Goal: Task Accomplishment & Management: Use online tool/utility

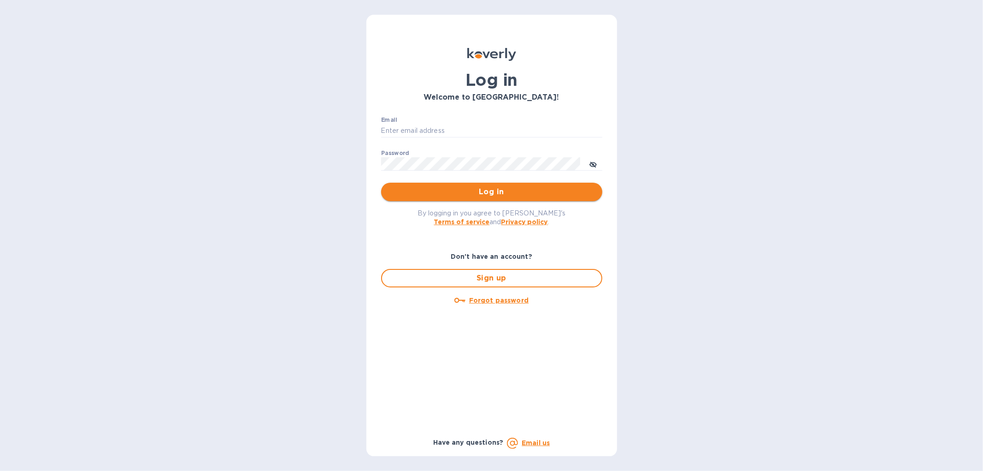
type input "[EMAIL_ADDRESS][DOMAIN_NAME]"
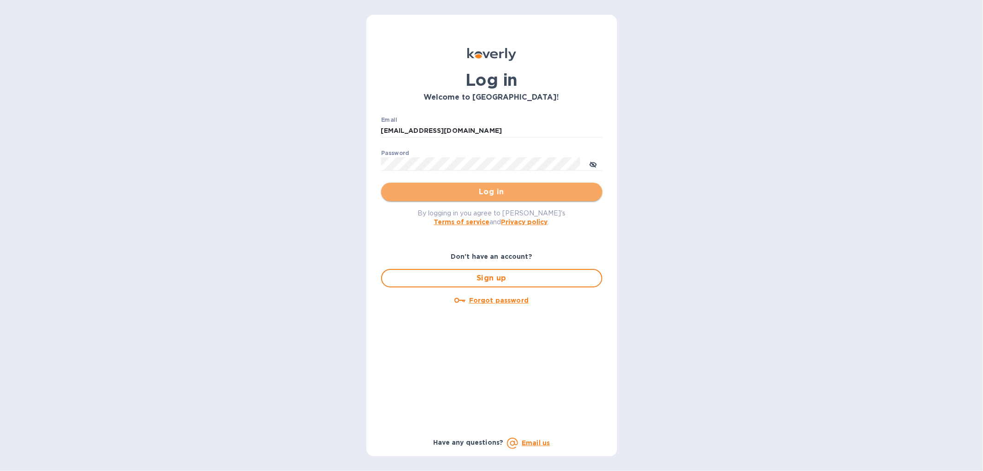
click at [521, 186] on span "Log in" at bounding box center [492, 191] width 207 height 11
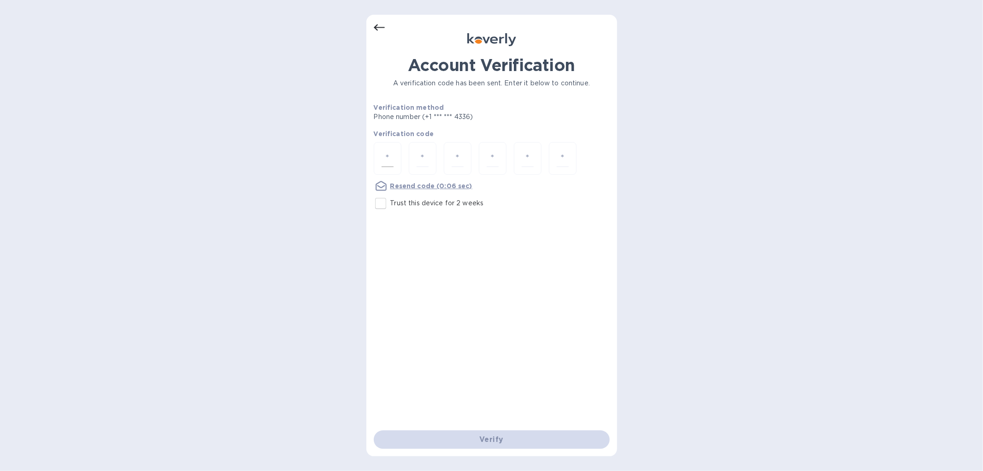
click at [383, 159] on input "number" at bounding box center [388, 158] width 12 height 17
type input "3"
type input "9"
type input "1"
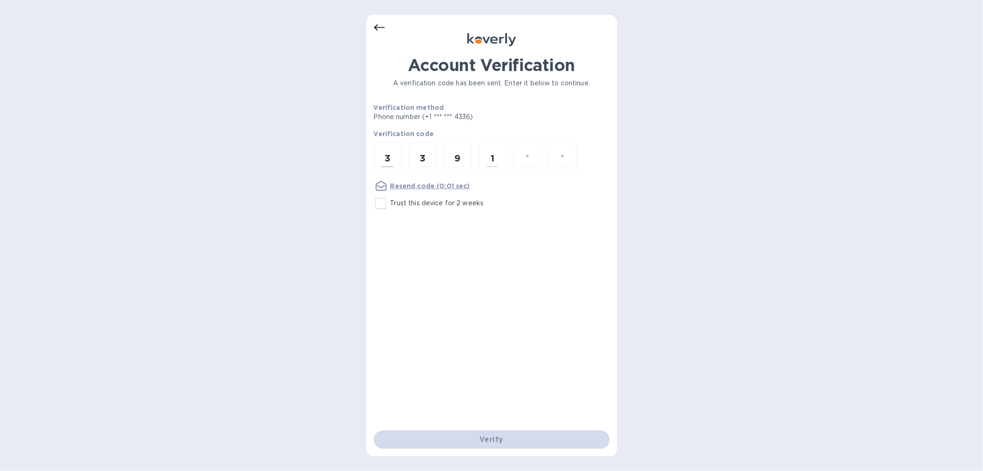
type input "1"
type input "8"
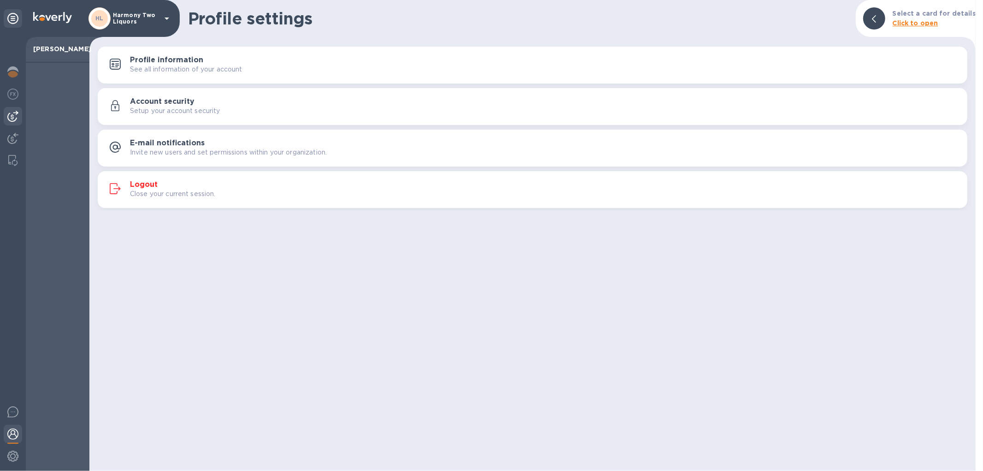
click at [8, 112] on img at bounding box center [12, 116] width 11 height 11
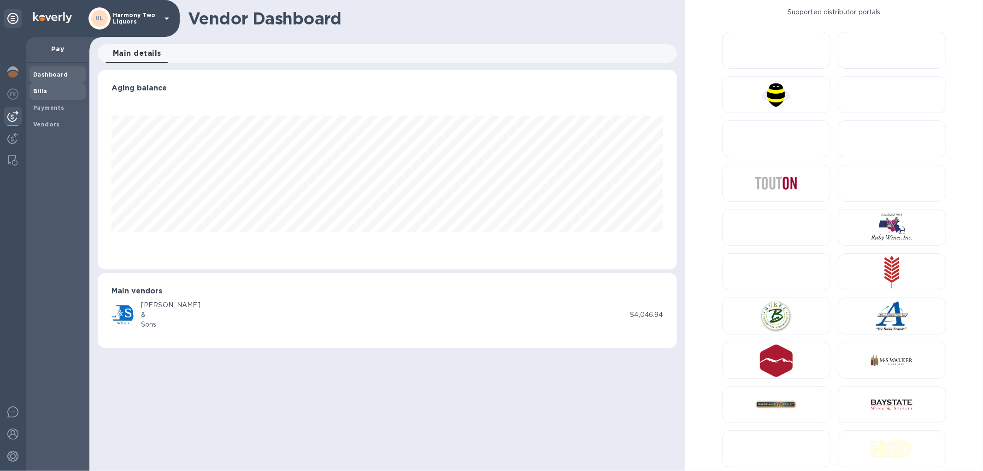
click at [62, 97] on div "Bills" at bounding box center [58, 91] width 56 height 17
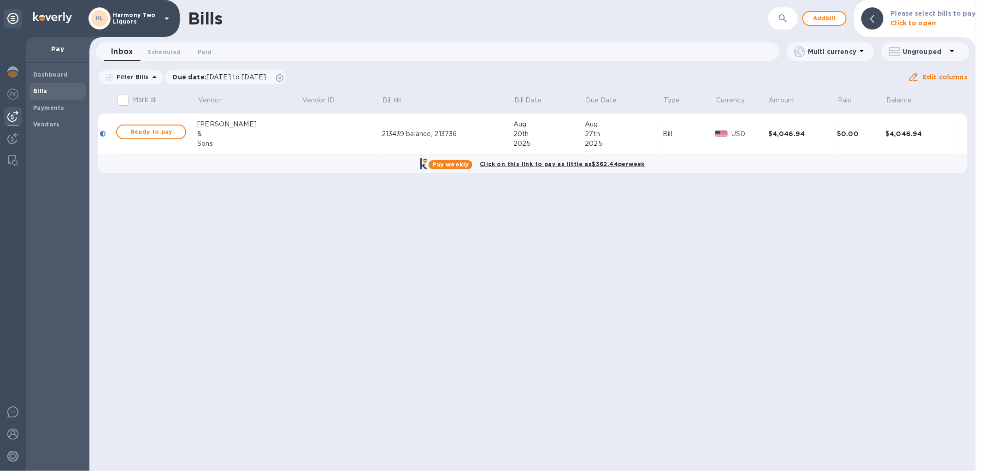
click at [266, 129] on div "&" at bounding box center [249, 134] width 104 height 10
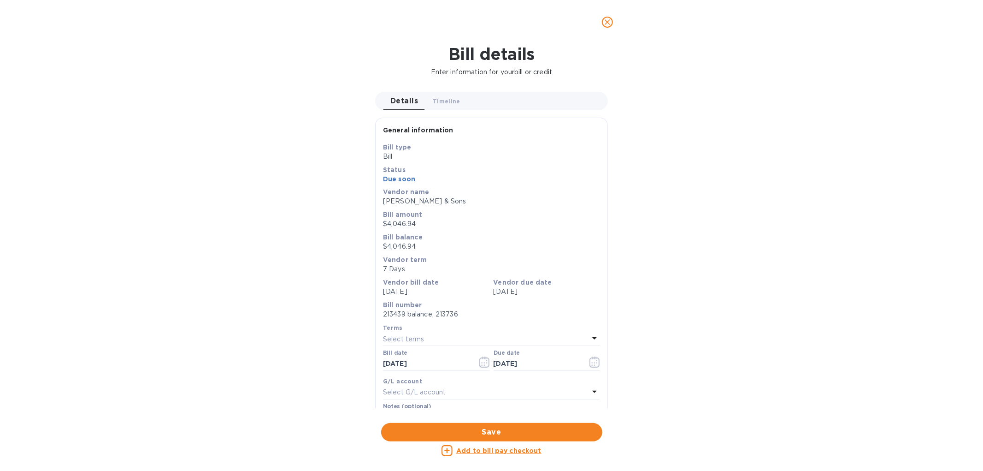
click at [608, 30] on button "close" at bounding box center [608, 22] width 22 height 22
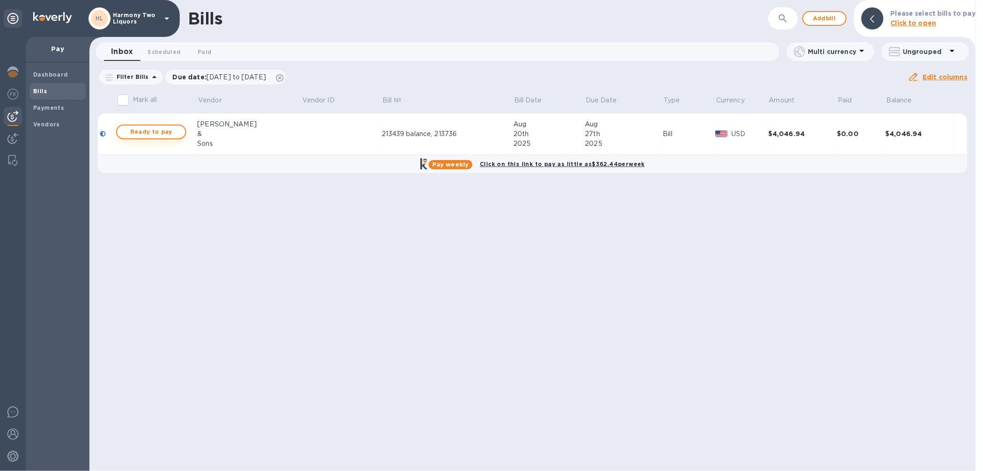
click at [164, 131] on span "Ready to pay" at bounding box center [150, 131] width 53 height 11
checkbox input "true"
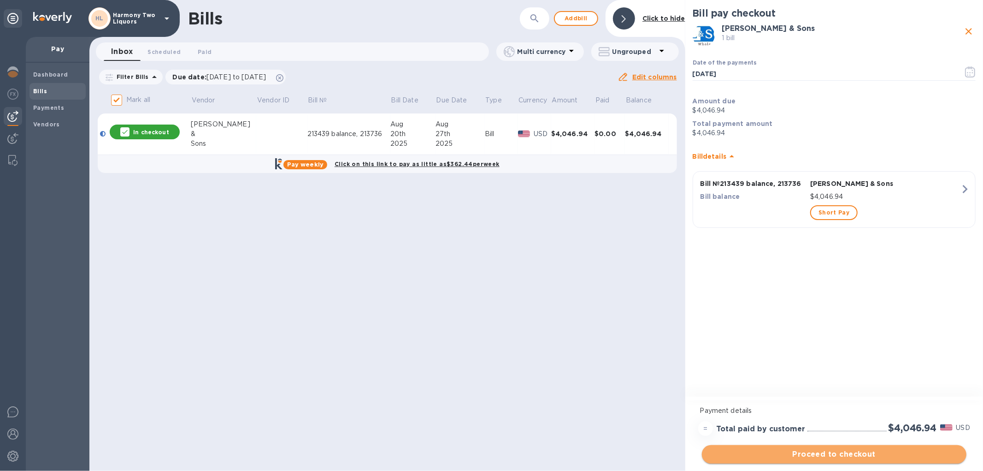
click at [794, 454] on span "Proceed to checkout" at bounding box center [835, 454] width 250 height 11
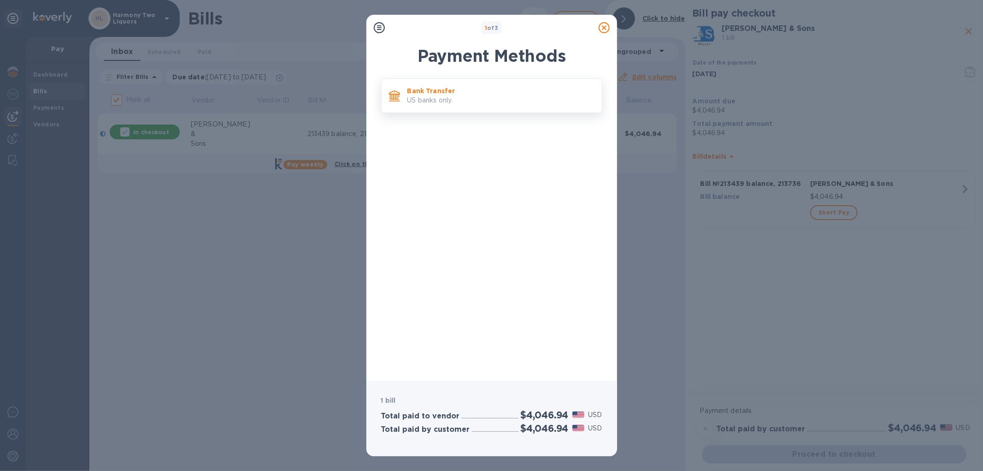
click at [495, 103] on p "US banks only." at bounding box center [501, 100] width 187 height 10
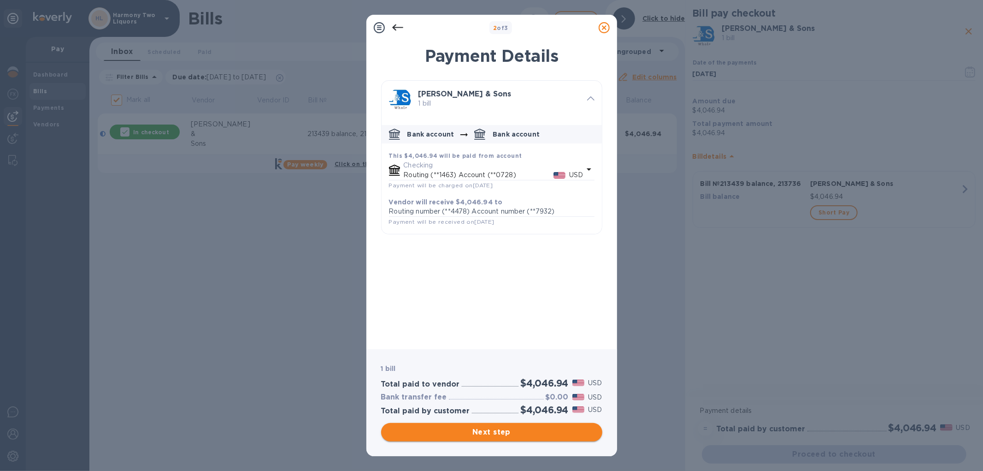
click at [475, 432] on span "Next step" at bounding box center [492, 431] width 207 height 11
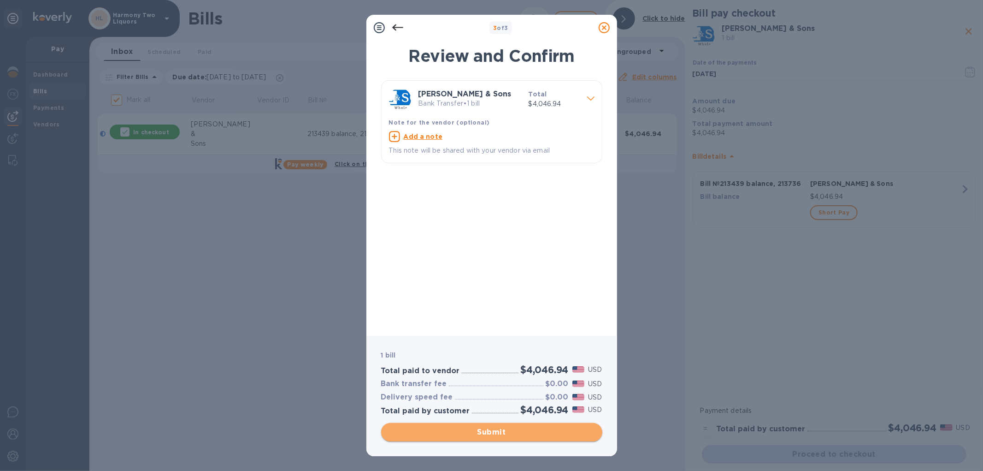
click at [531, 431] on span "Submit" at bounding box center [492, 431] width 207 height 11
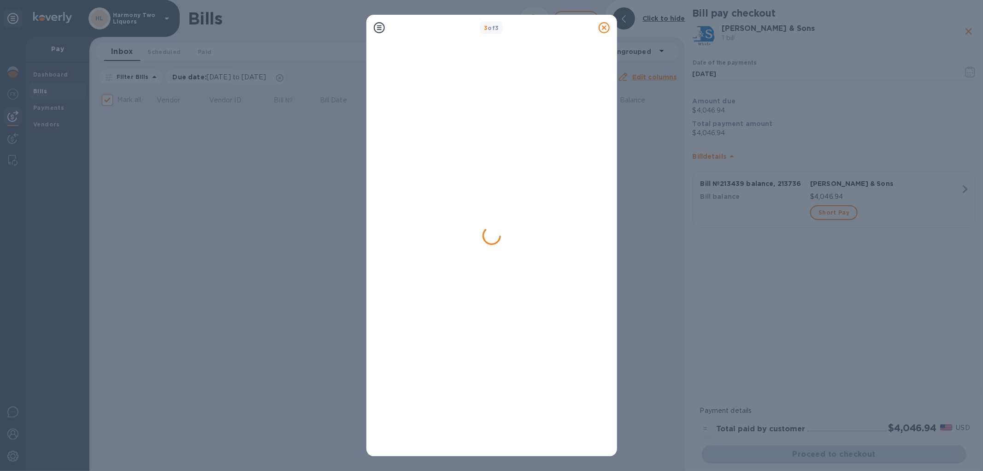
checkbox input "false"
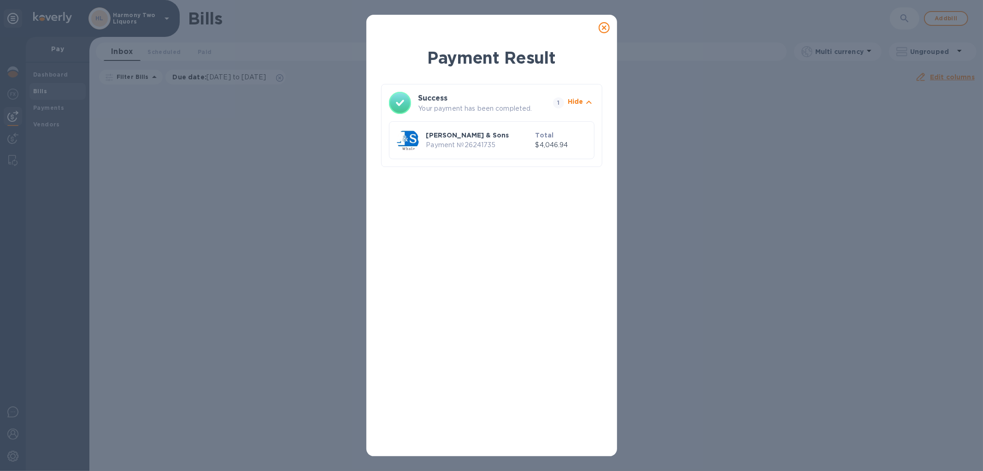
click at [605, 30] on icon at bounding box center [604, 27] width 11 height 11
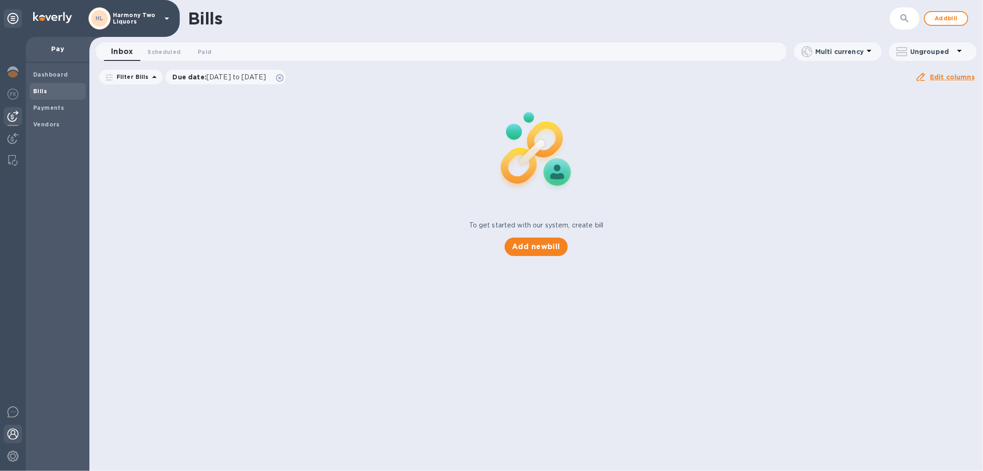
click at [14, 435] on img at bounding box center [12, 433] width 11 height 11
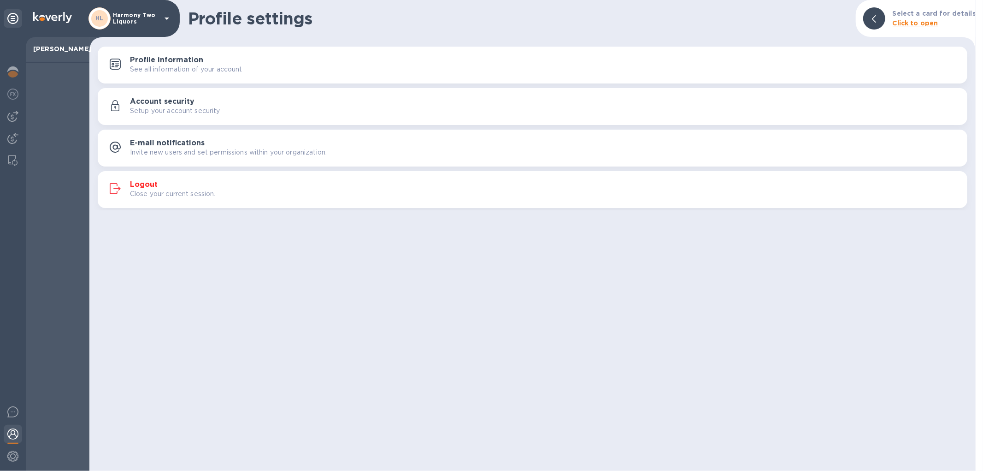
click at [144, 174] on button "Logout Close your current session." at bounding box center [533, 189] width 870 height 37
